Goal: Obtain resource: Download file/media

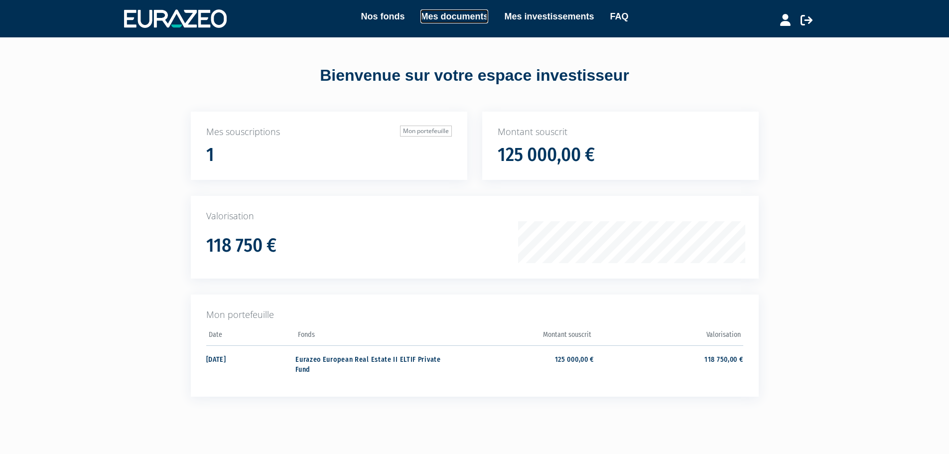
click at [457, 22] on link "Mes documents" at bounding box center [455, 16] width 68 height 14
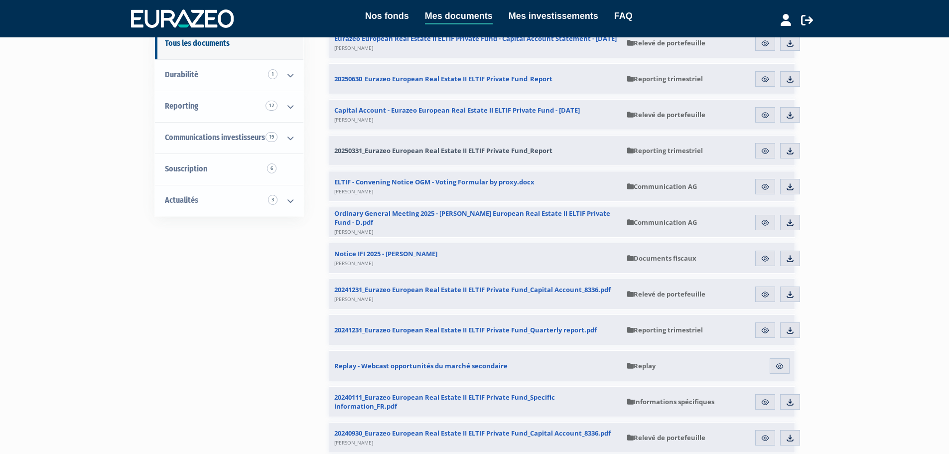
scroll to position [150, 0]
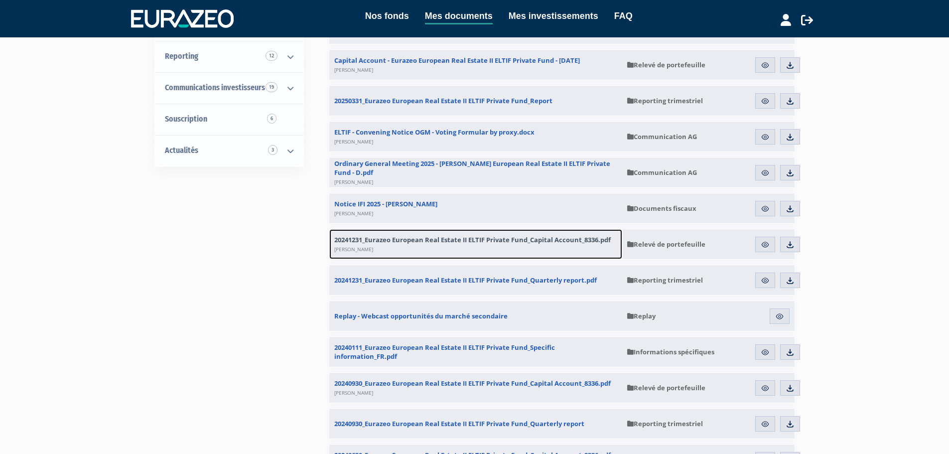
click at [554, 247] on span "20241231_Eurazeo European Real Estate II ELTIF Private Fund_Capital Account_833…" at bounding box center [472, 244] width 277 height 18
